Goal: Task Accomplishment & Management: Manage account settings

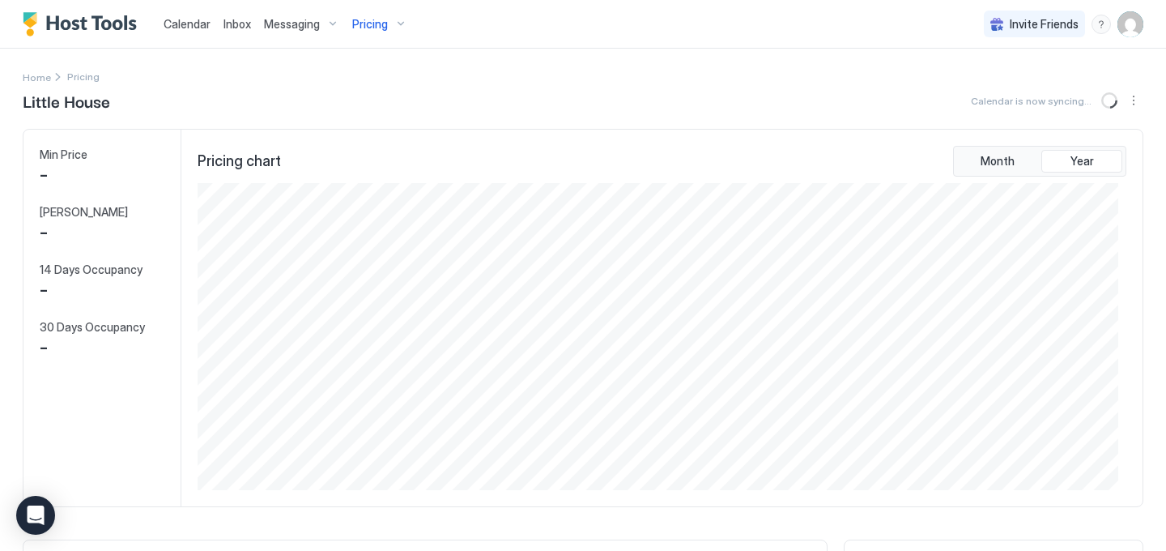
scroll to position [307, 920]
click at [1124, 23] on img "User profile" at bounding box center [1131, 24] width 26 height 26
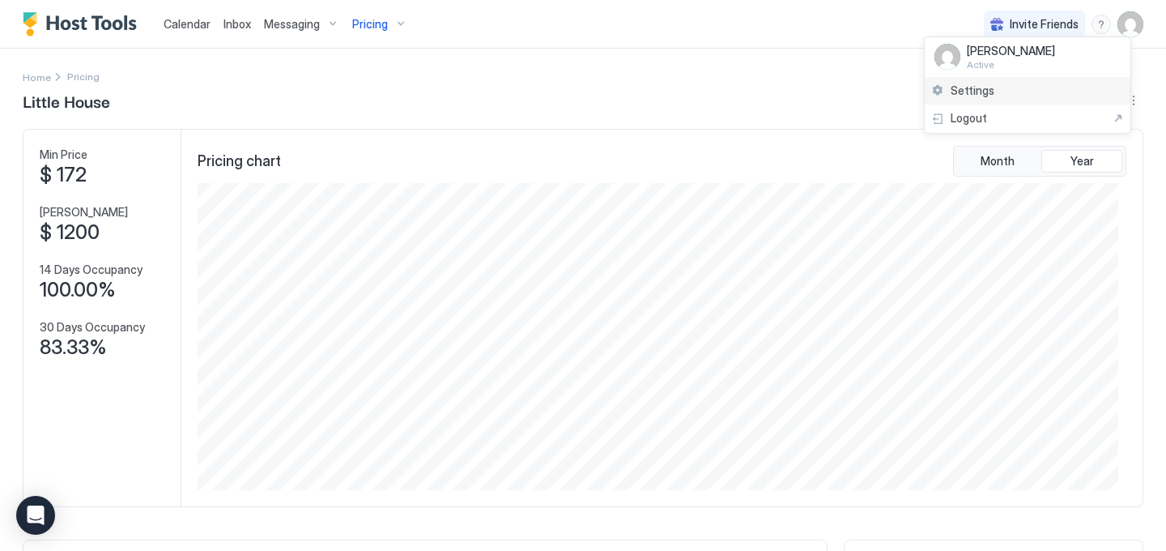
click at [978, 92] on span "Settings" at bounding box center [973, 90] width 44 height 15
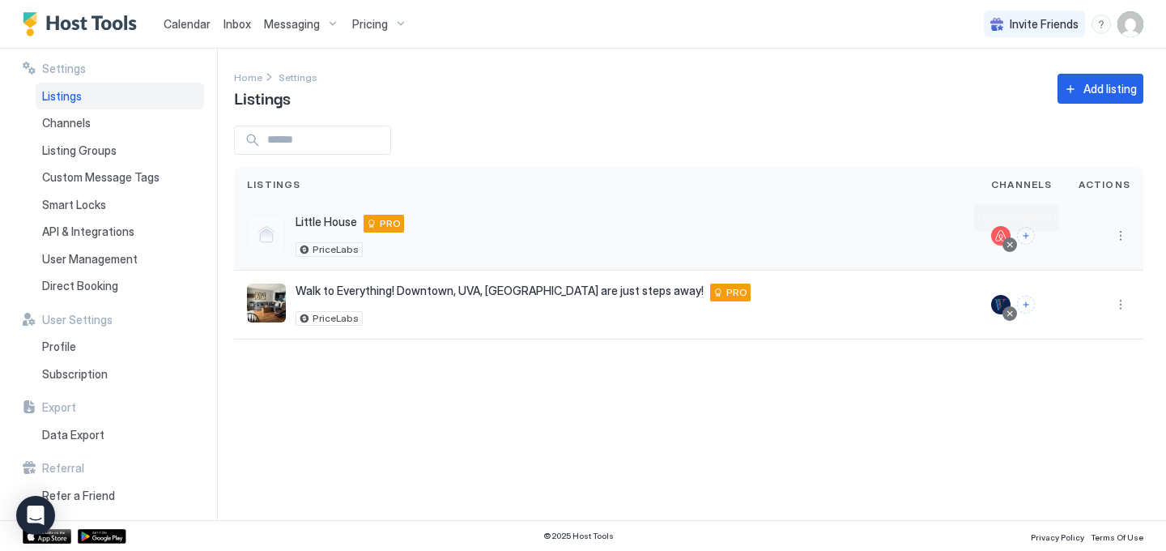
click at [1014, 245] on div at bounding box center [1010, 245] width 8 height 8
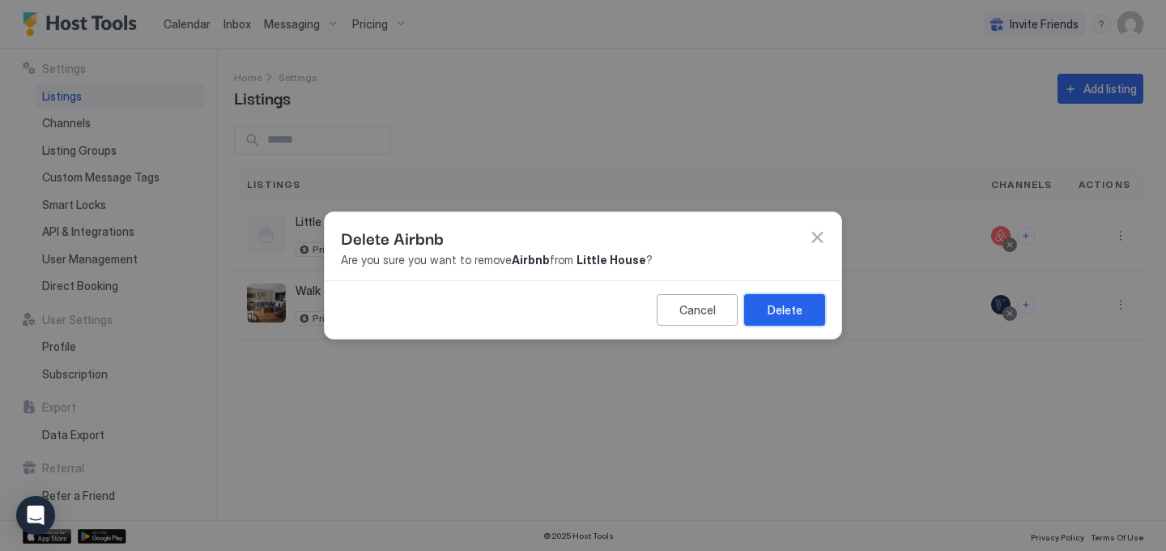
click at [810, 307] on button "Delete" at bounding box center [784, 310] width 81 height 32
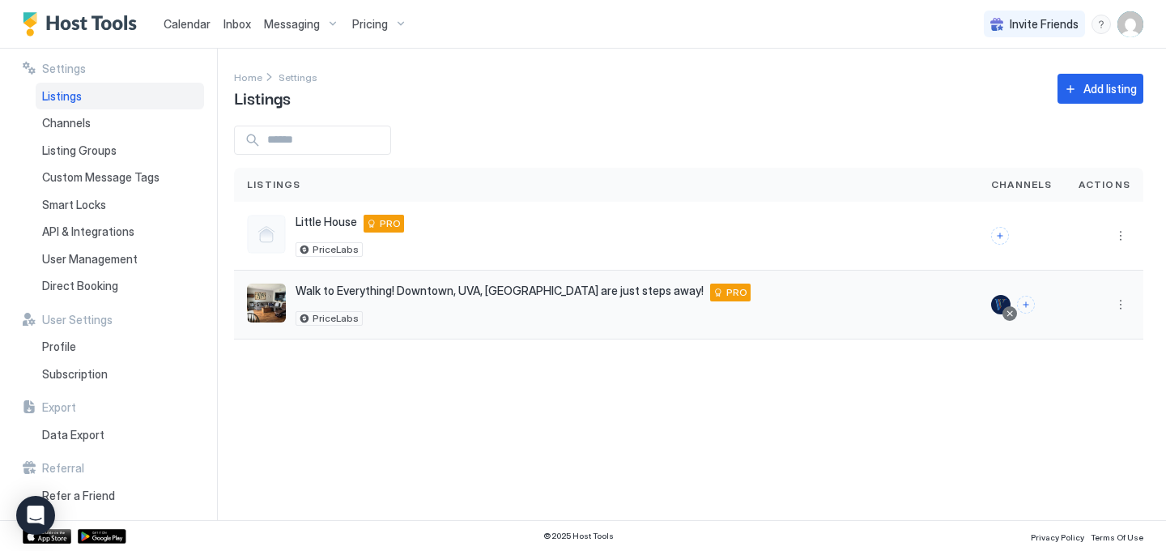
click at [1012, 311] on div at bounding box center [1010, 313] width 8 height 8
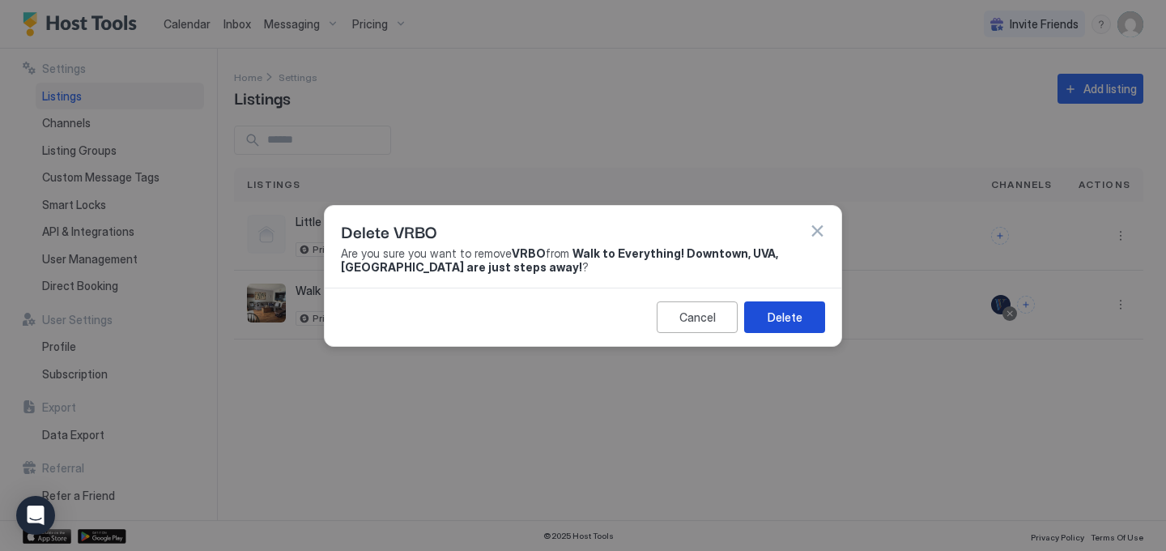
click at [806, 314] on button "Delete" at bounding box center [784, 317] width 81 height 32
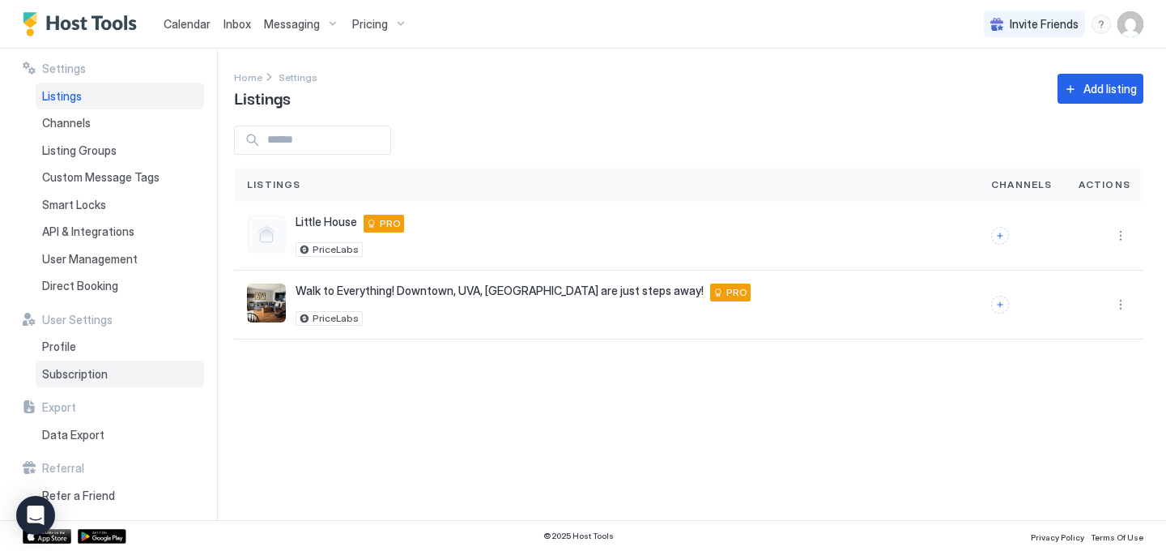
click at [107, 377] on div "Subscription" at bounding box center [120, 374] width 168 height 28
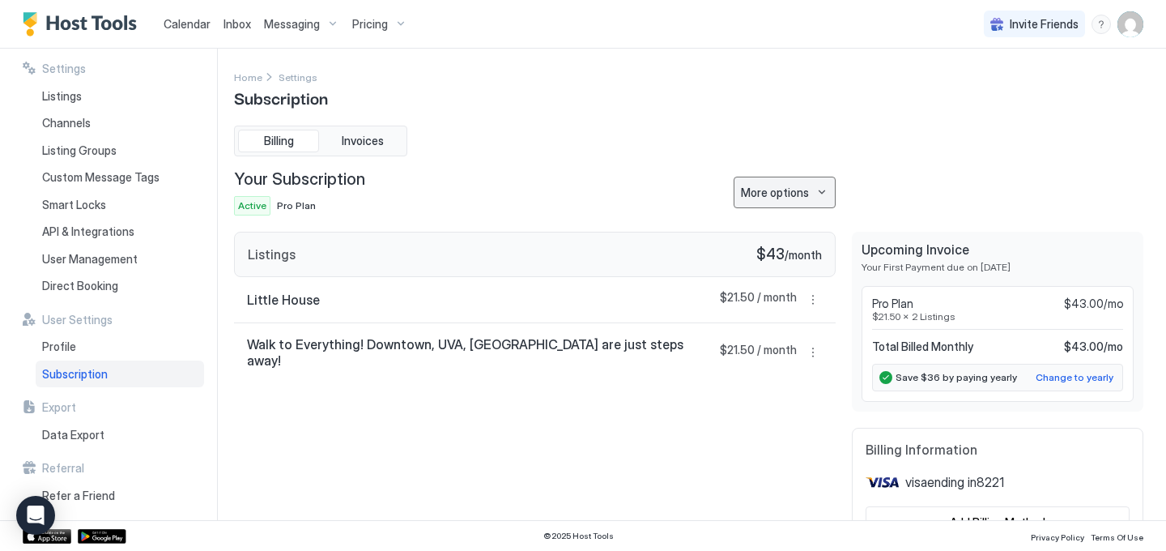
click at [802, 199] on button "More options" at bounding box center [785, 193] width 102 height 32
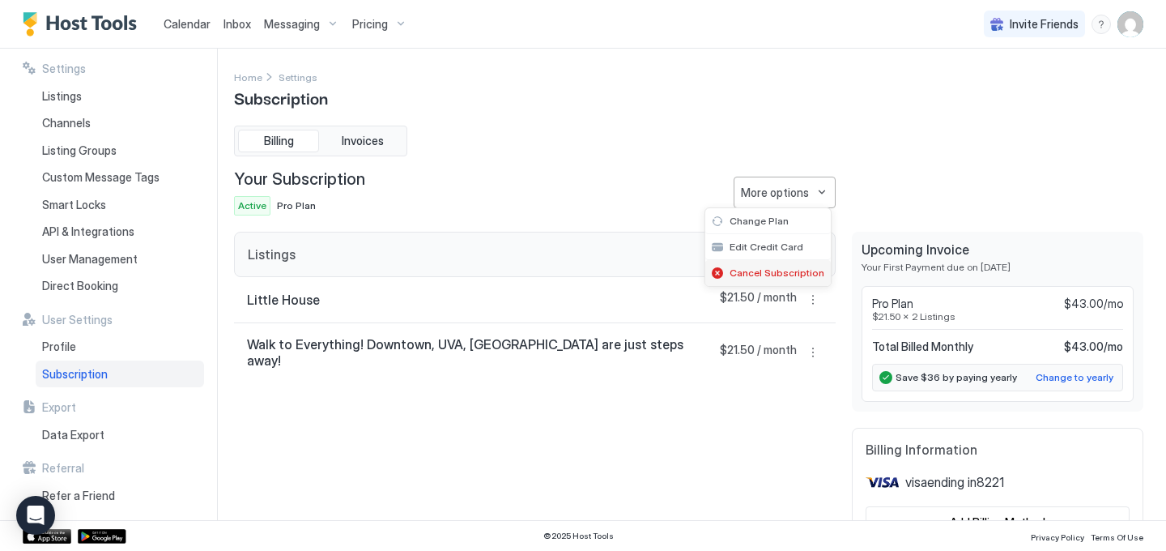
click at [781, 270] on span "Cancel Subscription" at bounding box center [777, 272] width 95 height 12
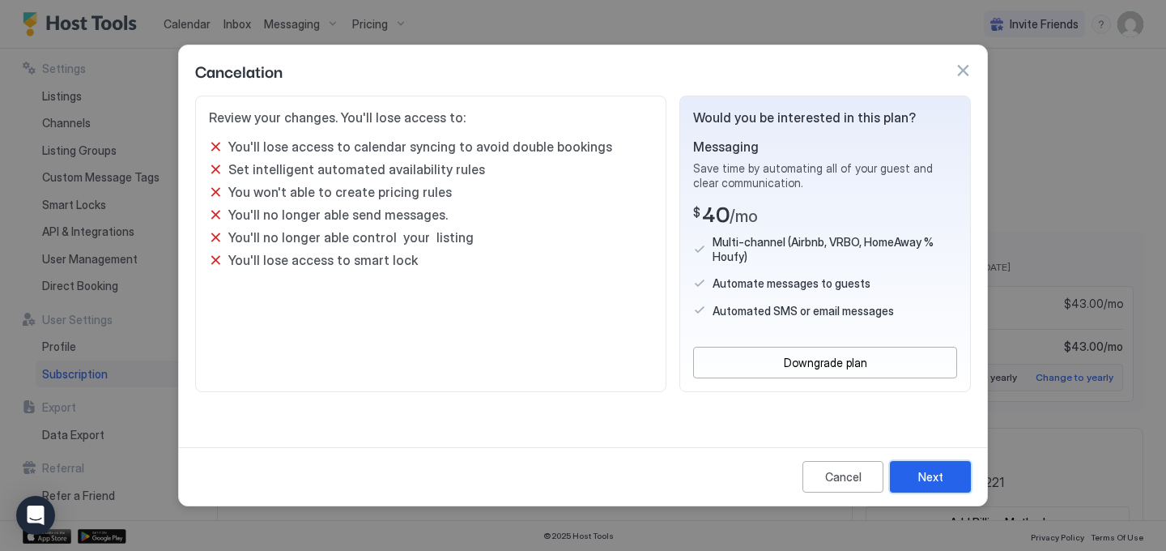
click at [930, 478] on div "Next" at bounding box center [930, 476] width 25 height 17
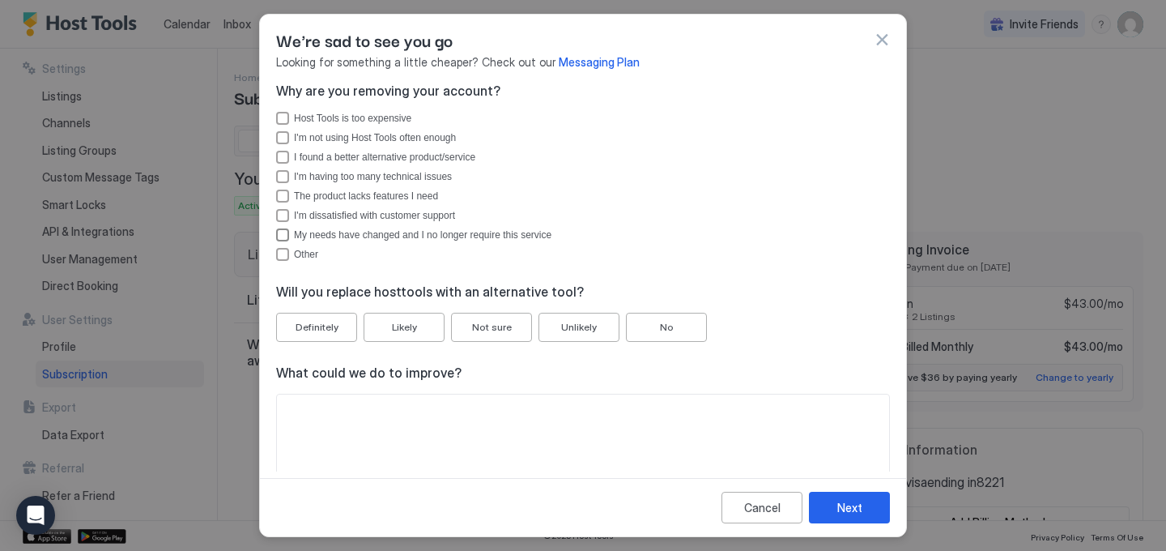
click at [283, 236] on div "My needs have changed and I no longer require this service" at bounding box center [282, 234] width 13 height 13
click at [672, 327] on button "No" at bounding box center [666, 327] width 81 height 29
click at [846, 510] on div "Next" at bounding box center [849, 507] width 25 height 17
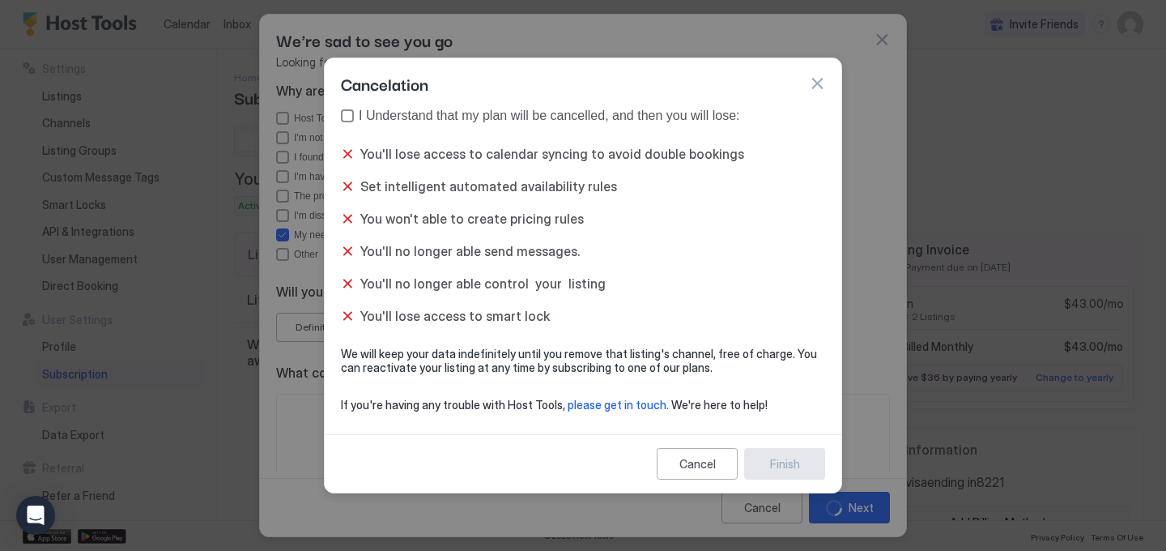
click at [347, 110] on div "true" at bounding box center [347, 115] width 13 height 13
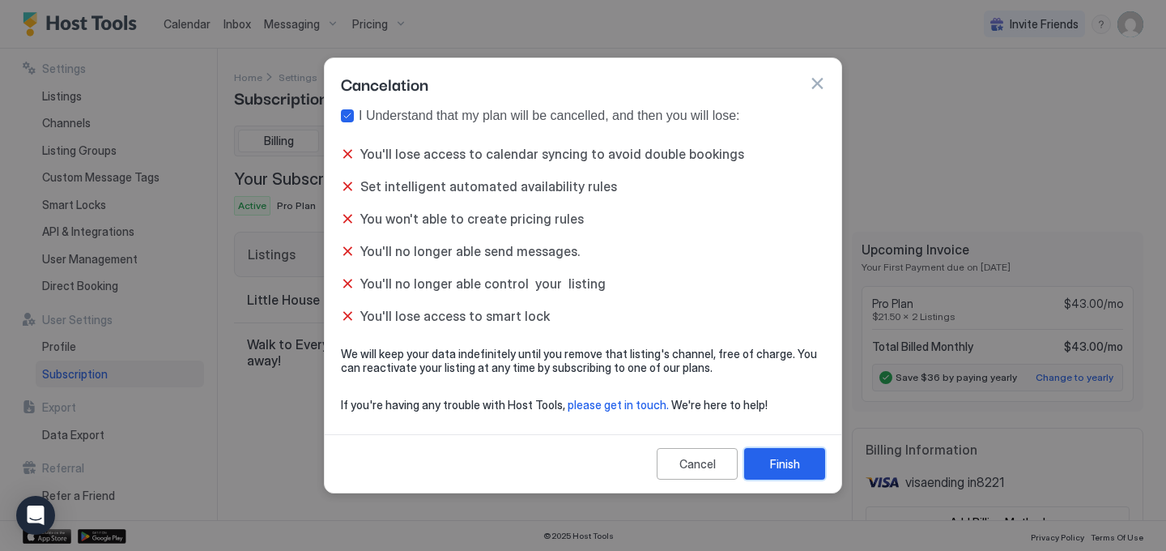
click at [780, 470] on div "Finish" at bounding box center [785, 463] width 30 height 17
click at [777, 467] on div "Finish" at bounding box center [785, 463] width 30 height 17
click at [784, 453] on button "Finish" at bounding box center [784, 464] width 81 height 32
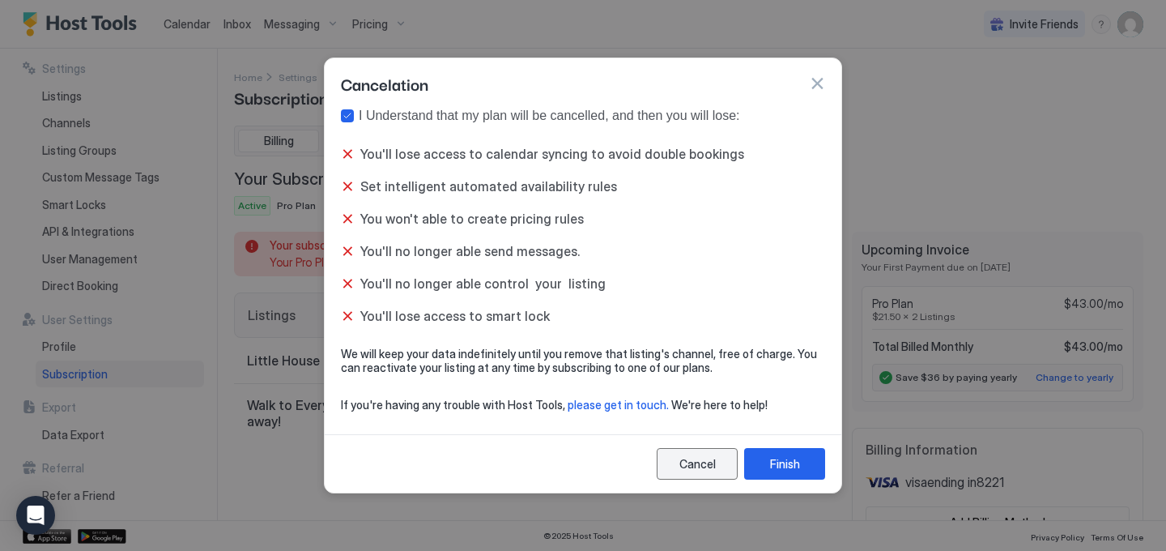
click at [718, 462] on button "Cancel" at bounding box center [697, 464] width 81 height 32
